Goal: Information Seeking & Learning: Learn about a topic

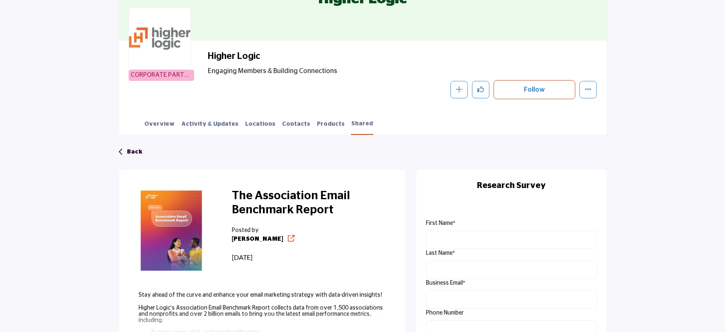
scroll to position [115, 0]
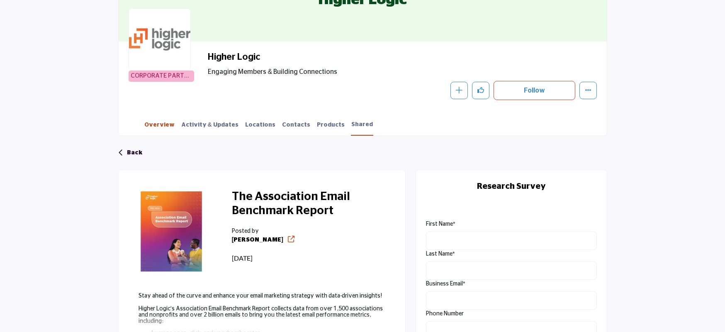
click at [159, 126] on link "Overview" at bounding box center [159, 128] width 31 height 15
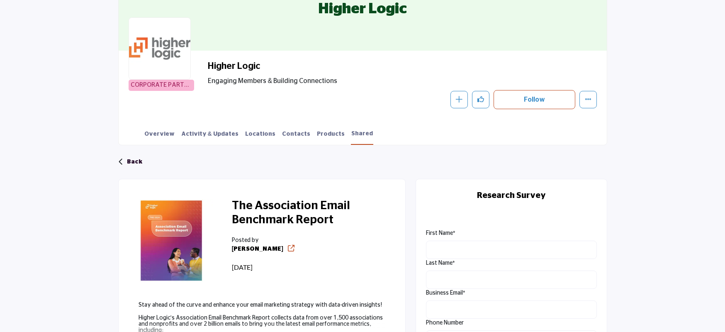
scroll to position [104, 0]
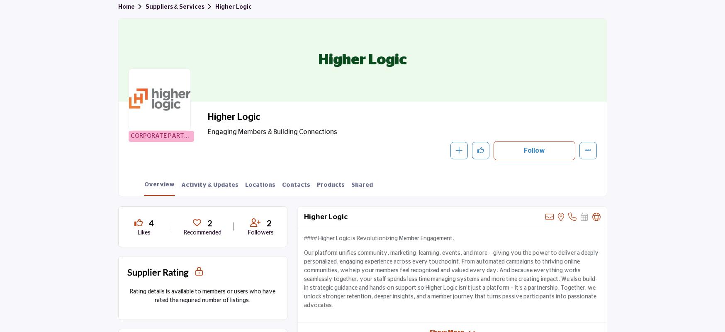
scroll to position [59, 0]
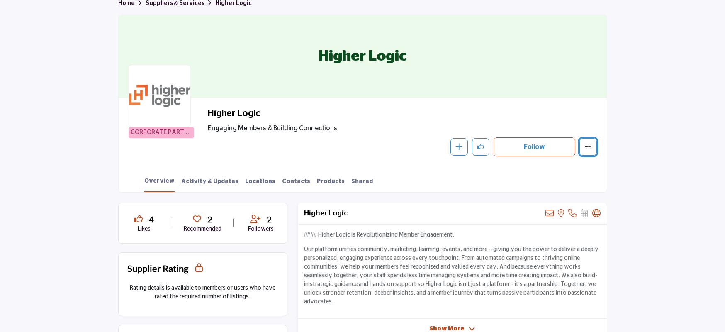
click at [590, 149] on icon "More details" at bounding box center [588, 146] width 7 height 7
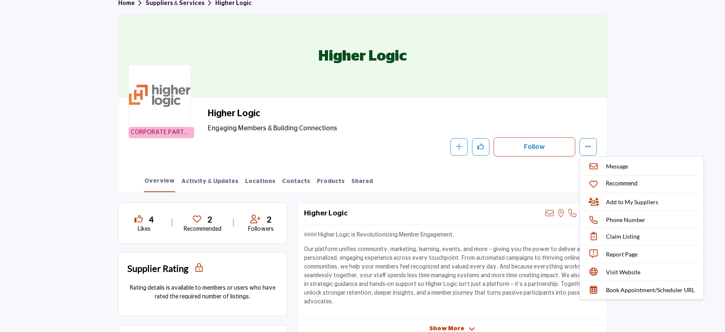
click at [640, 137] on section "Home Suppliers & Services Higher Logic Higher Logic CORPORATE PARTNER Higher Lo…" at bounding box center [362, 93] width 725 height 200
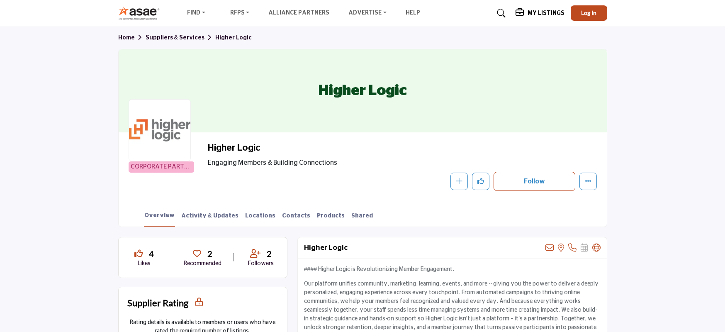
scroll to position [0, 0]
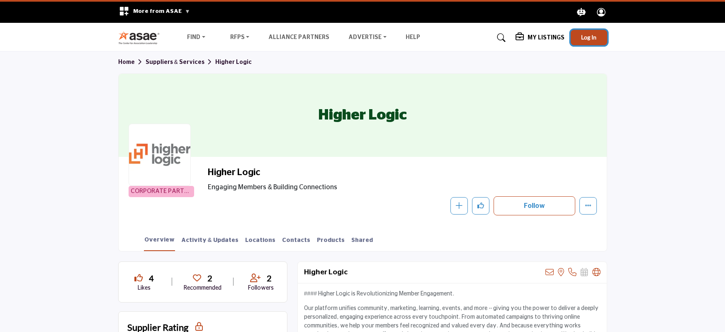
click at [597, 40] on button "Log In" at bounding box center [589, 37] width 37 height 15
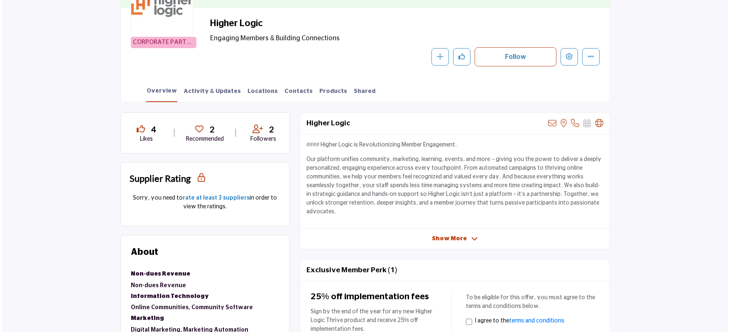
scroll to position [151, 0]
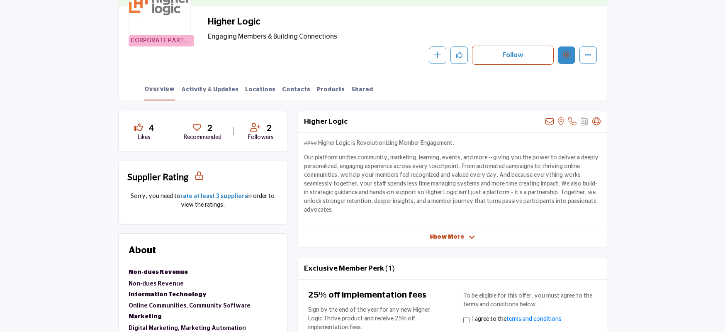
click at [561, 58] on button "Edit company" at bounding box center [566, 54] width 17 height 17
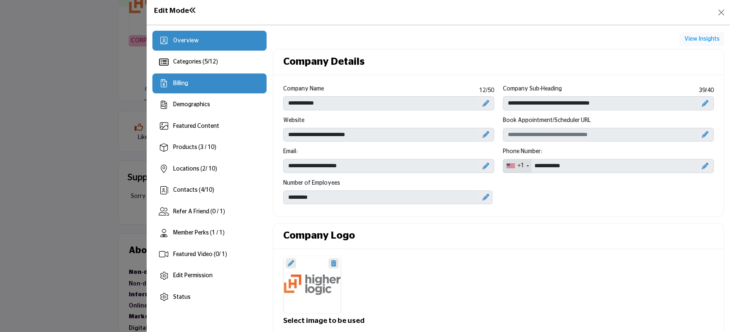
click at [237, 88] on div "Billing" at bounding box center [209, 83] width 114 height 20
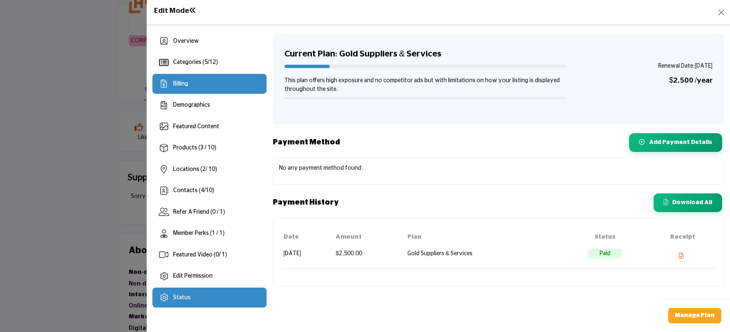
click at [196, 292] on div "Status" at bounding box center [209, 298] width 114 height 20
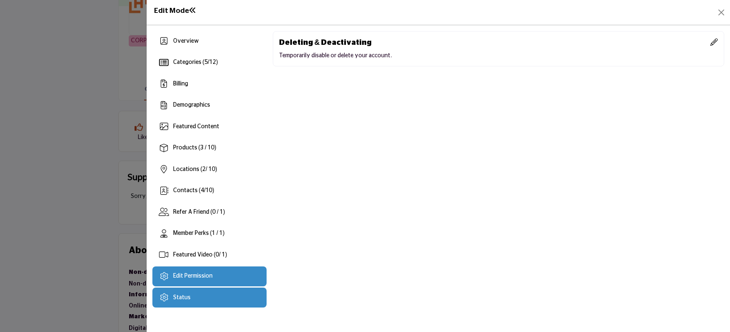
click at [198, 280] on div "Edit Permission" at bounding box center [192, 276] width 39 height 9
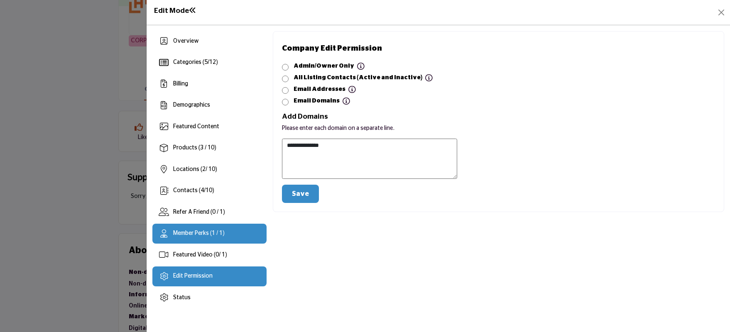
click at [204, 229] on div "Member Perks (1 / 1)" at bounding box center [198, 233] width 51 height 9
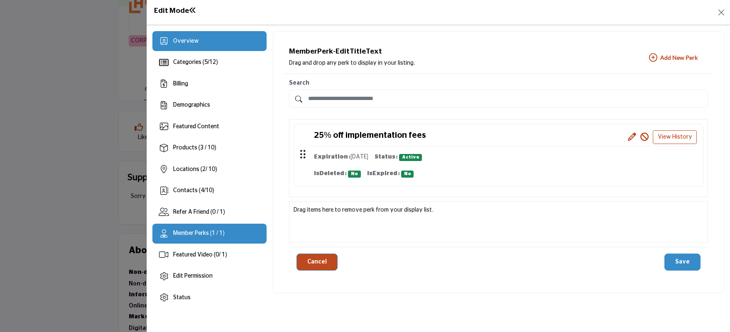
click at [202, 43] on div "Overview" at bounding box center [209, 41] width 114 height 20
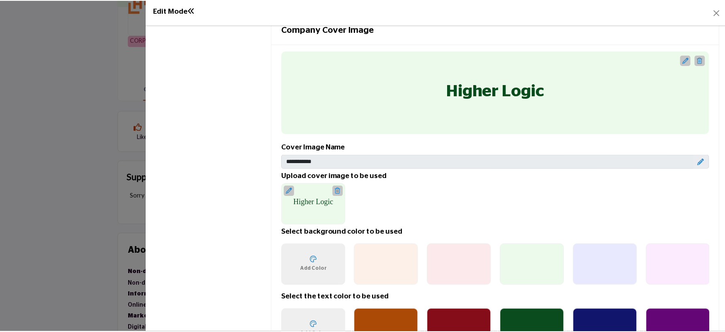
scroll to position [417, 0]
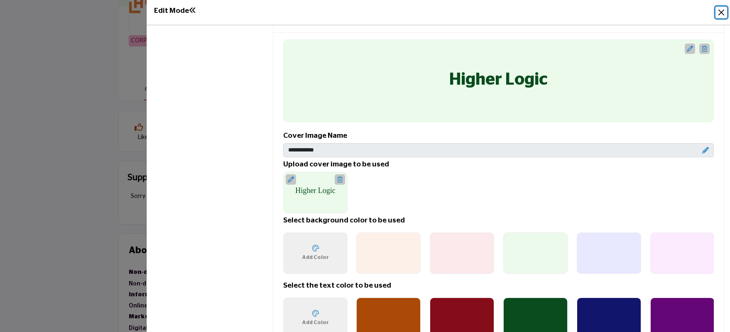
click at [721, 7] on button "Close" at bounding box center [721, 13] width 12 height 12
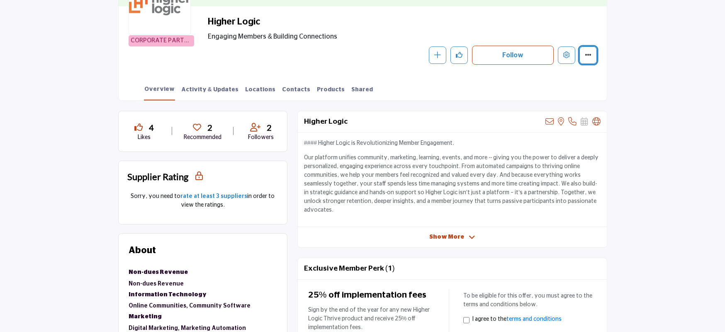
click at [588, 53] on icon "More details" at bounding box center [588, 54] width 7 height 7
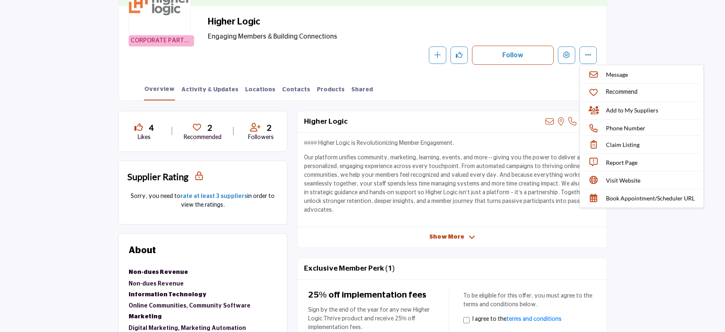
drag, startPoint x: 371, startPoint y: 175, endPoint x: 254, endPoint y: 102, distance: 137.2
click at [368, 173] on p "Our platform unifies community, marketing, learning, events, and more -- giving…" at bounding box center [452, 184] width 297 height 61
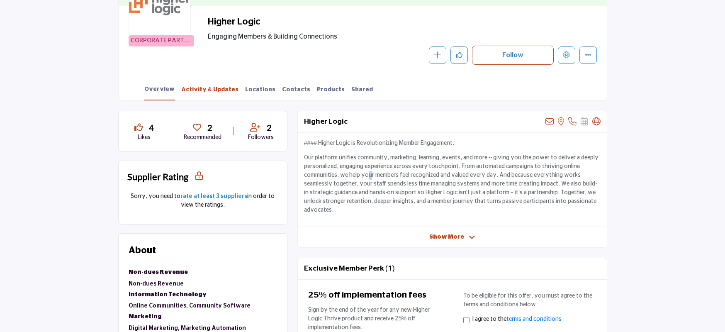
click at [217, 93] on link "Activity & Updates" at bounding box center [210, 92] width 58 height 15
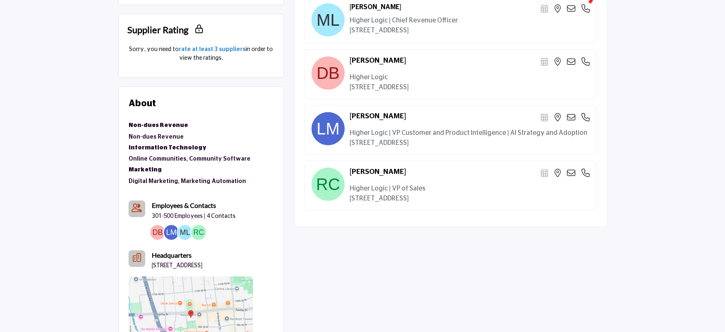
scroll to position [298, 0]
